Goal: Use online tool/utility: Utilize a website feature to perform a specific function

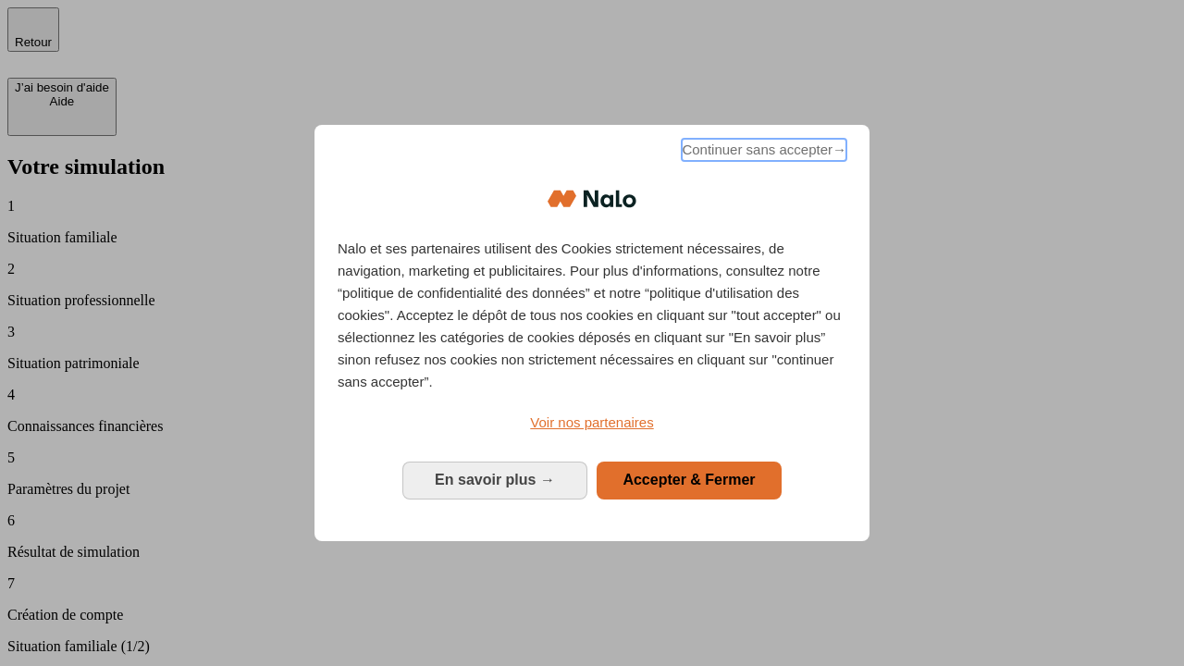
click at [762, 153] on span "Continuer sans accepter →" at bounding box center [764, 150] width 165 height 22
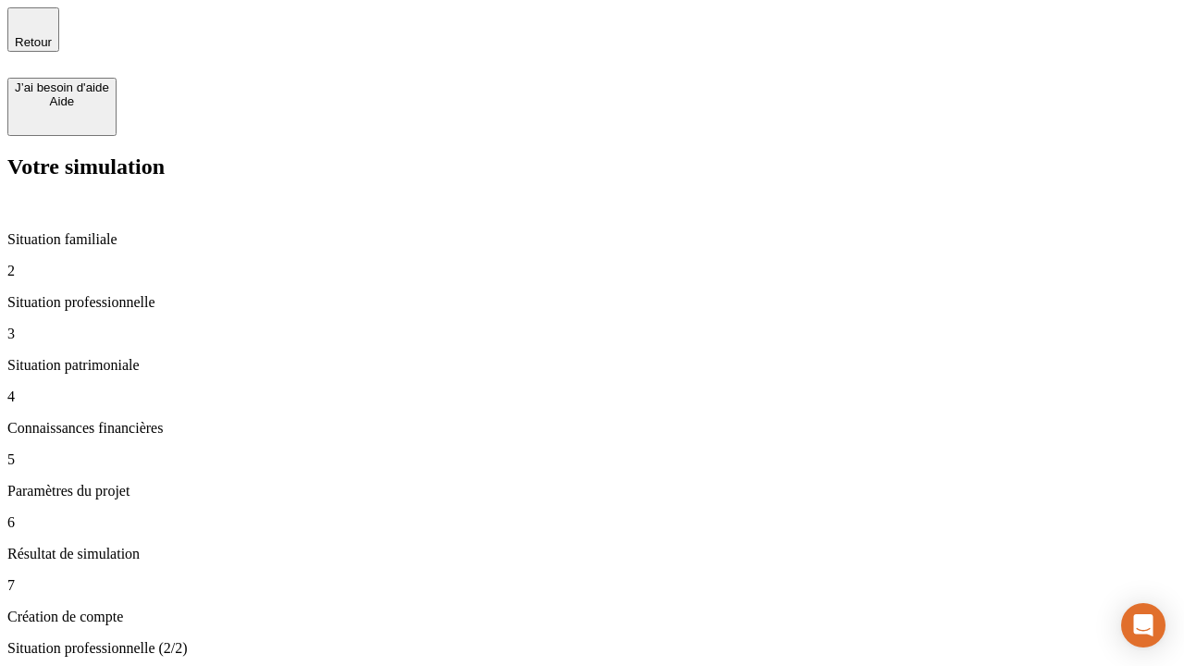
type input "70 000"
type input "1 000"
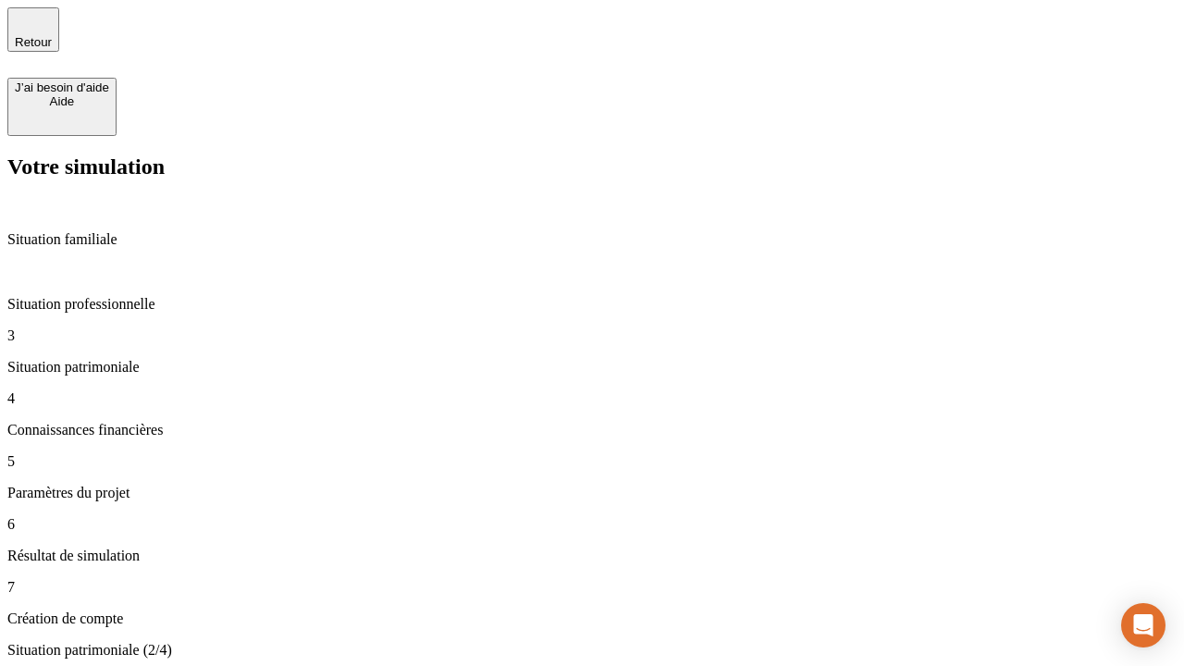
type input "800"
type input "6"
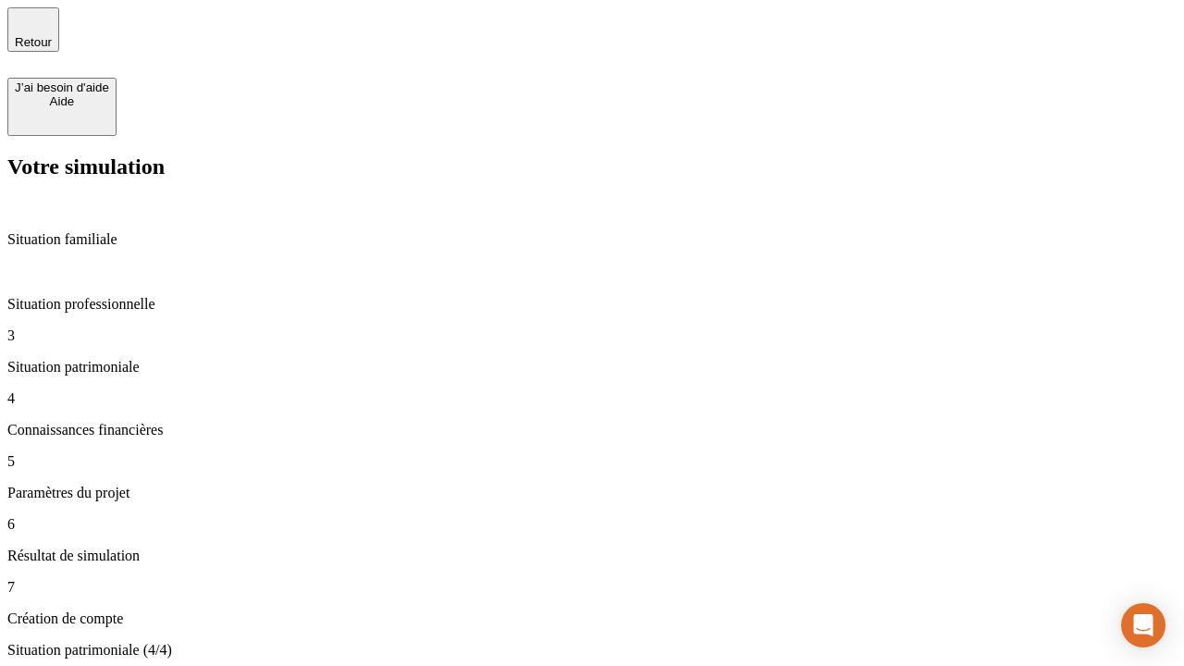
type input "400"
type input "3"
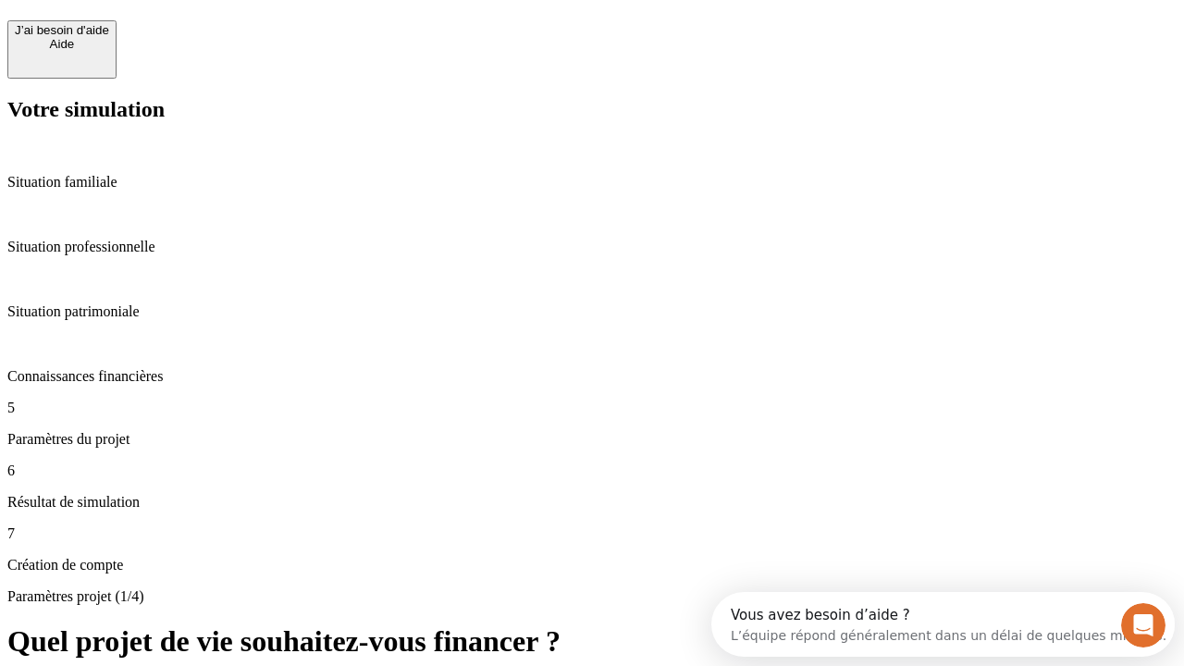
scroll to position [17, 0]
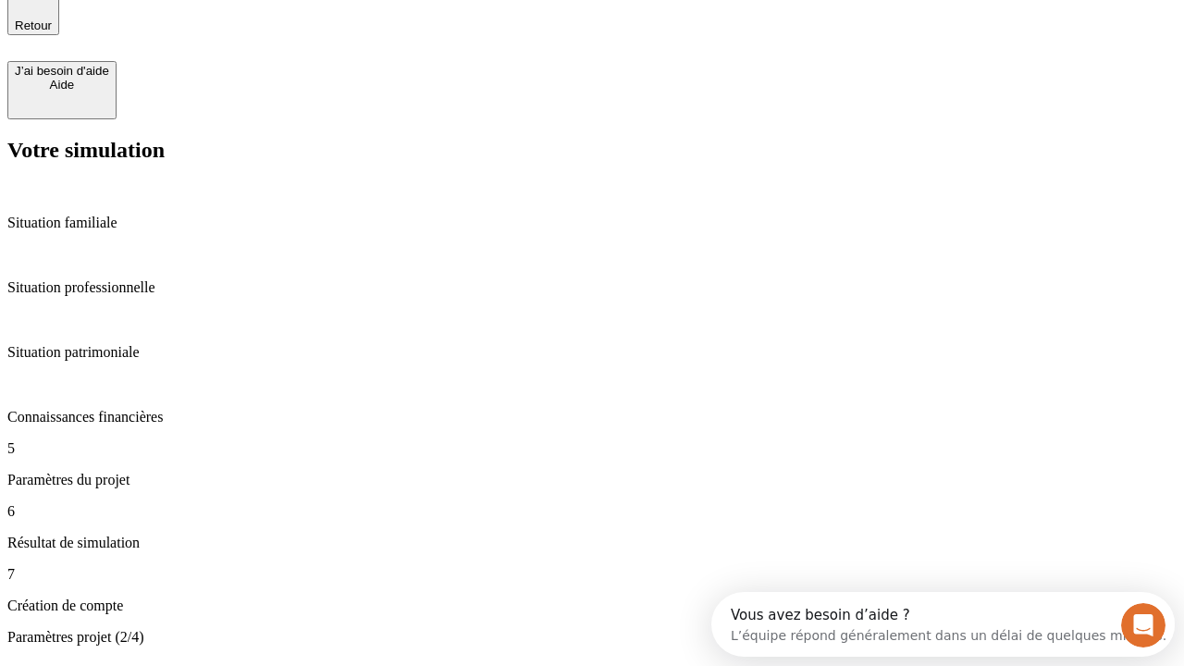
type input "35"
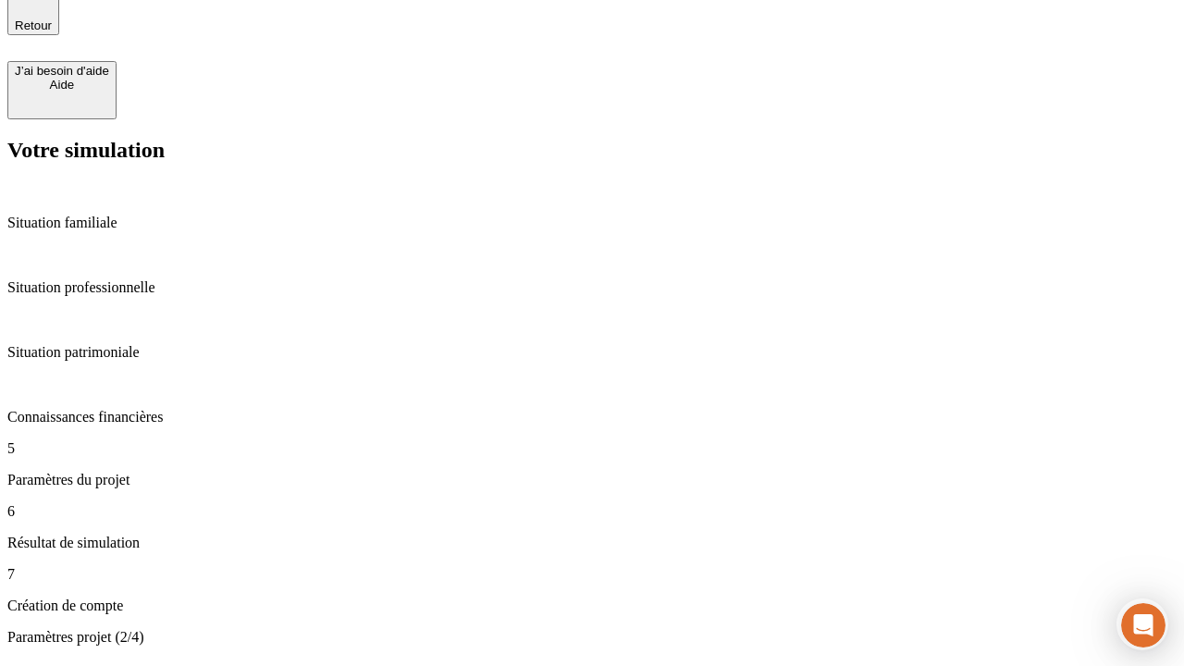
type input "500"
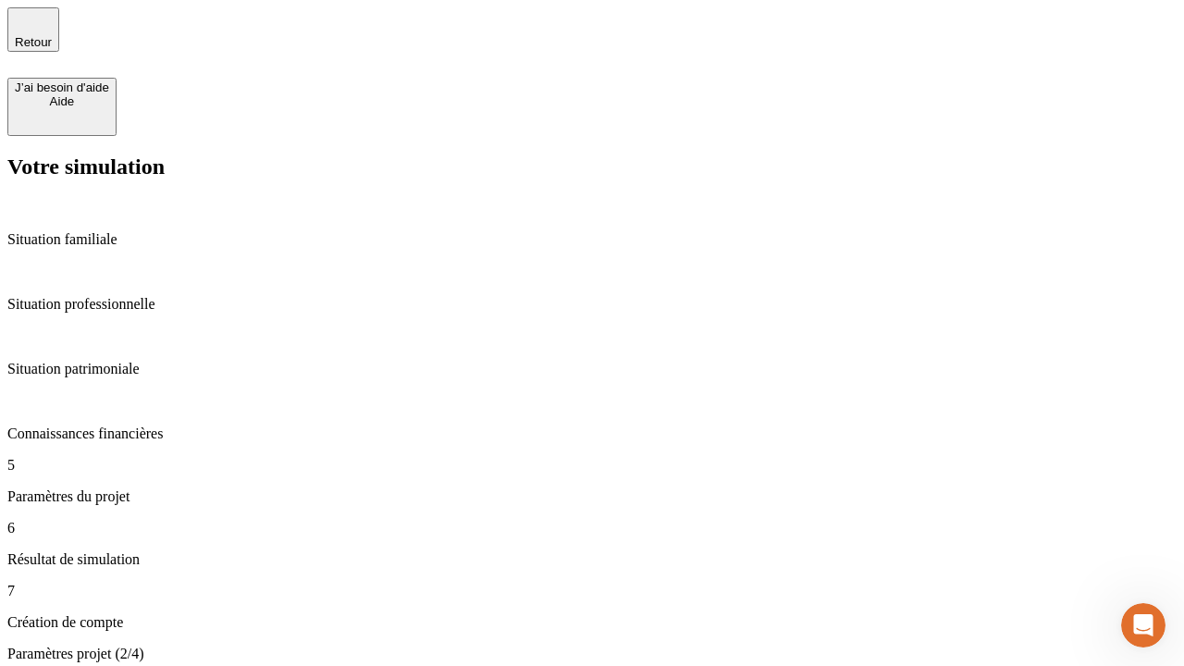
type input "640"
